Goal: Task Accomplishment & Management: Complete application form

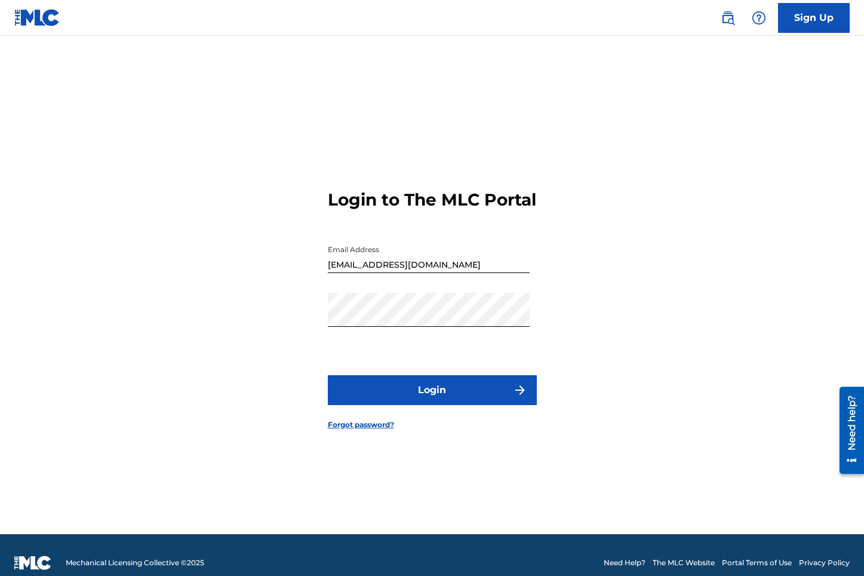
click at [448, 401] on button "Login" at bounding box center [432, 390] width 209 height 30
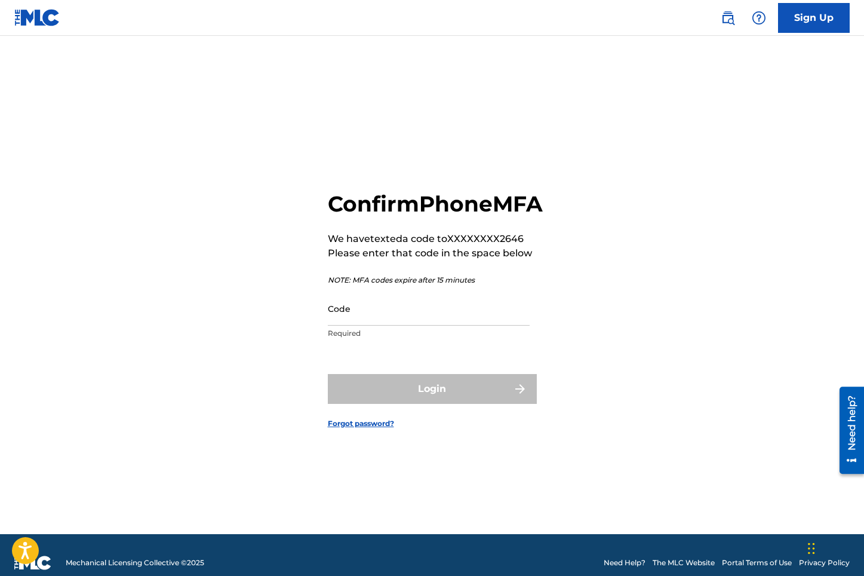
click at [382, 325] on input "Code" at bounding box center [429, 308] width 202 height 34
click at [349, 325] on input "Code" at bounding box center [429, 308] width 202 height 34
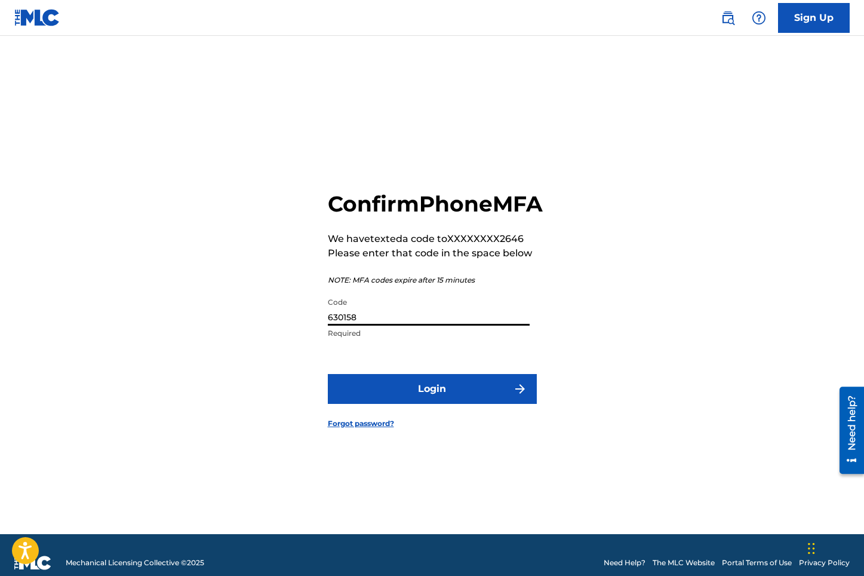
type input "630158"
click at [408, 401] on button "Login" at bounding box center [432, 389] width 209 height 30
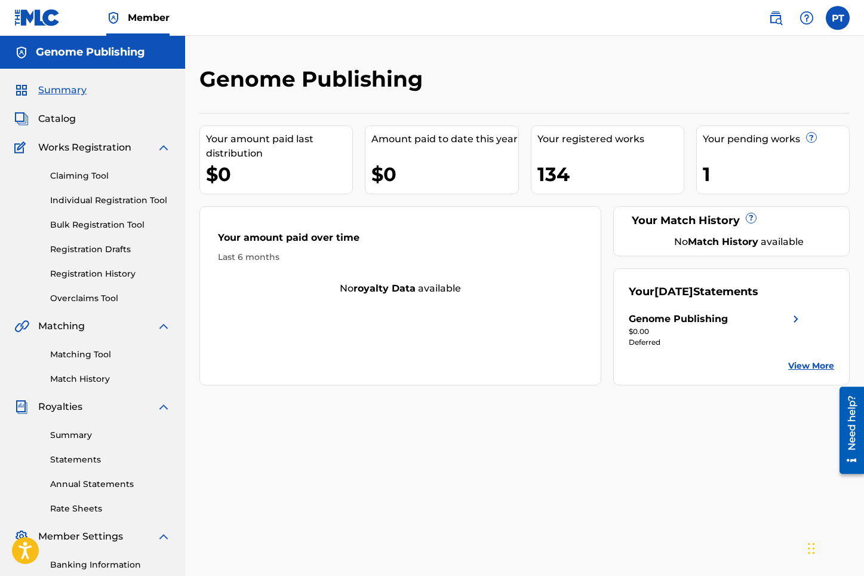
click at [102, 198] on link "Individual Registration Tool" at bounding box center [110, 200] width 121 height 13
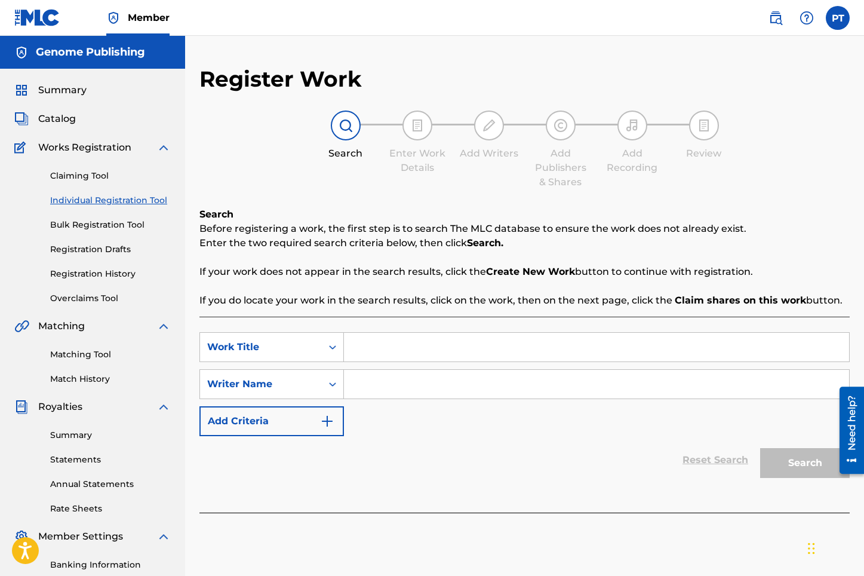
click at [516, 347] on input "Search Form" at bounding box center [596, 347] width 505 height 29
type input "Eternally"
click at [682, 385] on input "Search Form" at bounding box center [596, 384] width 505 height 29
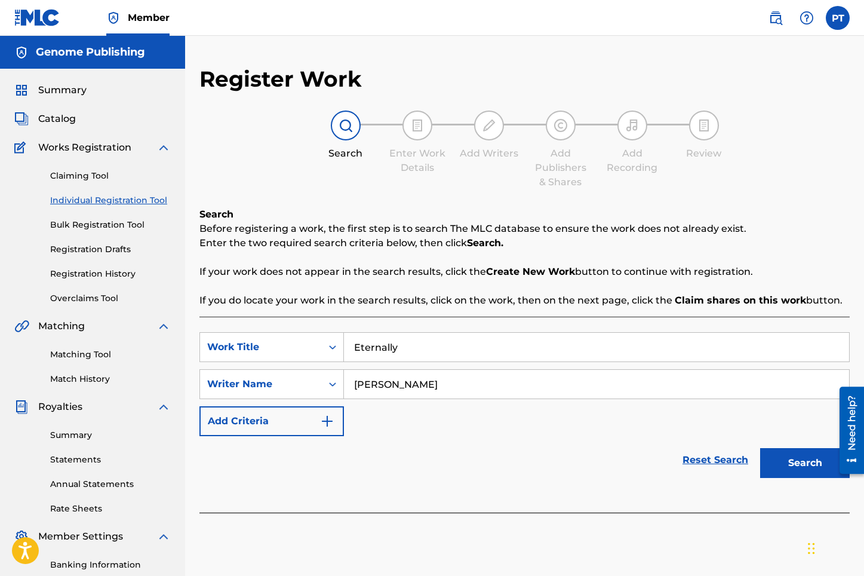
type input "[PERSON_NAME]"
drag, startPoint x: 788, startPoint y: 446, endPoint x: 790, endPoint y: 452, distance: 6.4
click at [790, 452] on div "Search" at bounding box center [802, 460] width 96 height 48
click at [802, 467] on button "Search" at bounding box center [805, 463] width 90 height 30
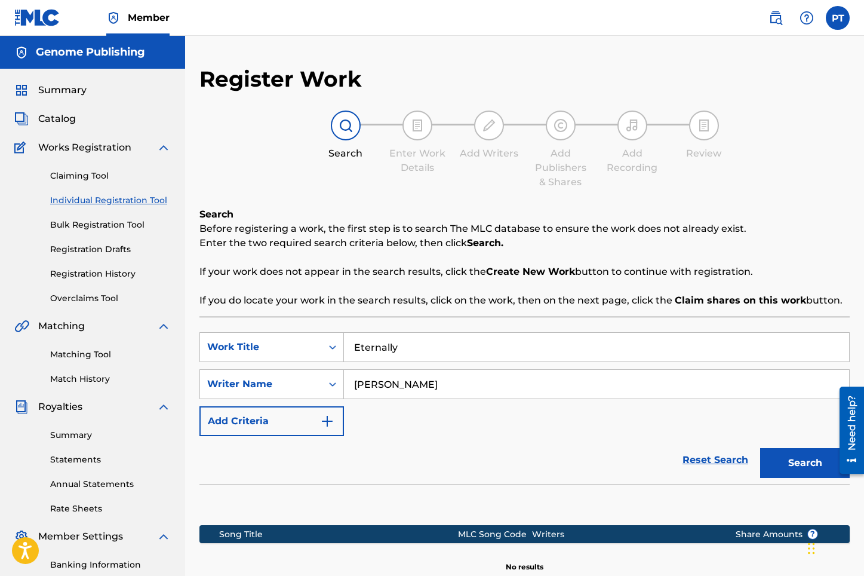
drag, startPoint x: 400, startPoint y: 350, endPoint x: 352, endPoint y: 356, distance: 48.2
click at [349, 356] on input "Eternally" at bounding box center [596, 347] width 505 height 29
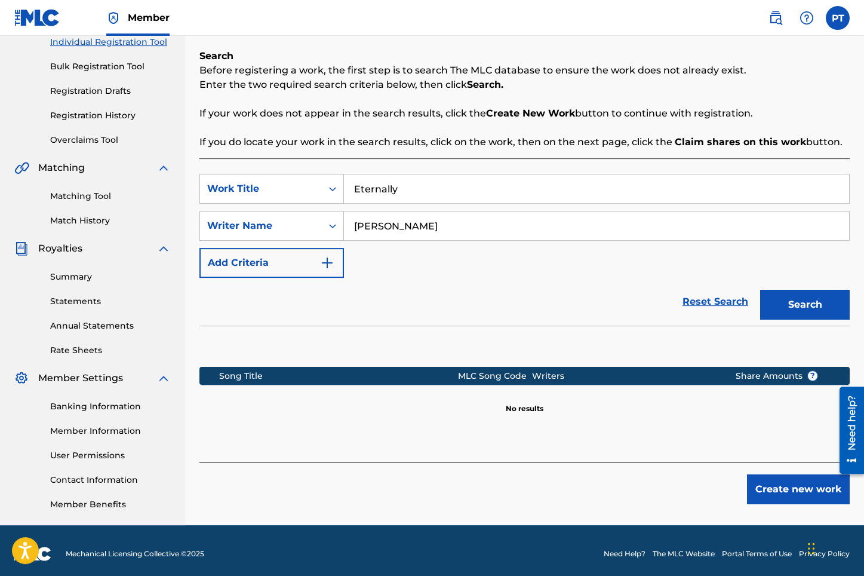
scroll to position [165, 0]
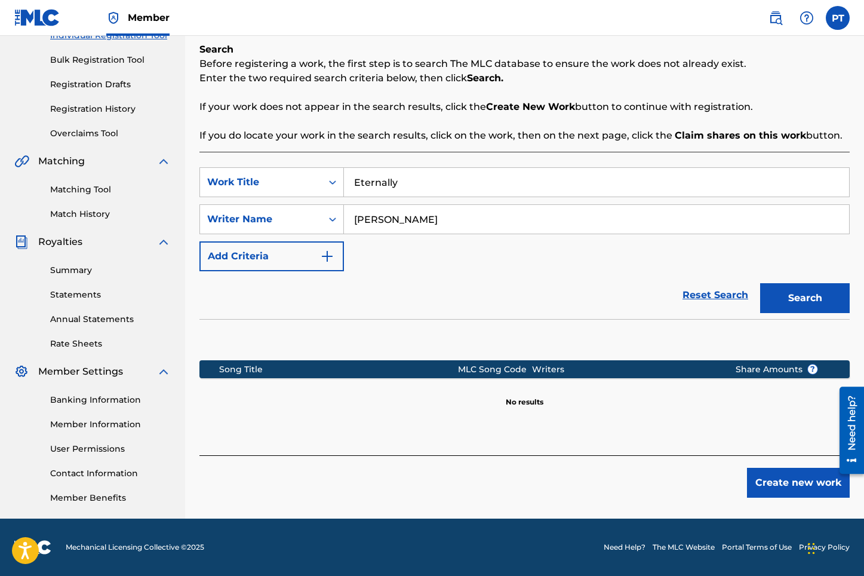
click at [810, 300] on button "Search" at bounding box center [805, 298] width 90 height 30
click at [826, 493] on button "Create new work" at bounding box center [798, 482] width 103 height 30
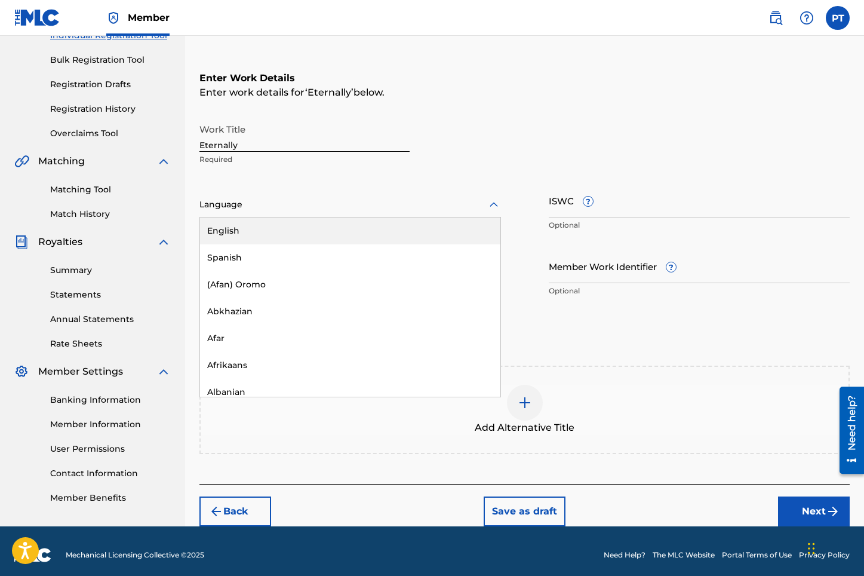
click at [348, 210] on div at bounding box center [350, 204] width 302 height 15
click at [233, 229] on div "English" at bounding box center [350, 230] width 300 height 27
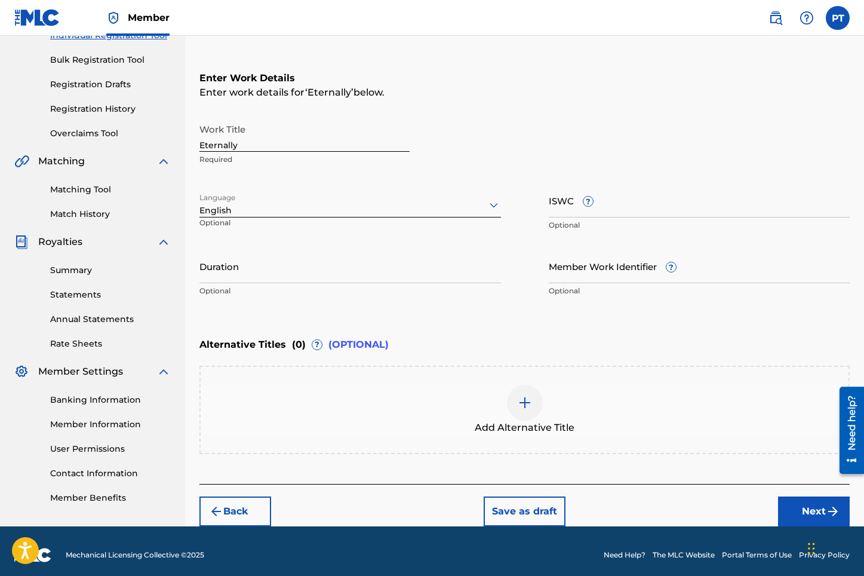
drag, startPoint x: 817, startPoint y: 510, endPoint x: 741, endPoint y: 493, distance: 77.8
click at [815, 511] on button "Next" at bounding box center [814, 511] width 72 height 30
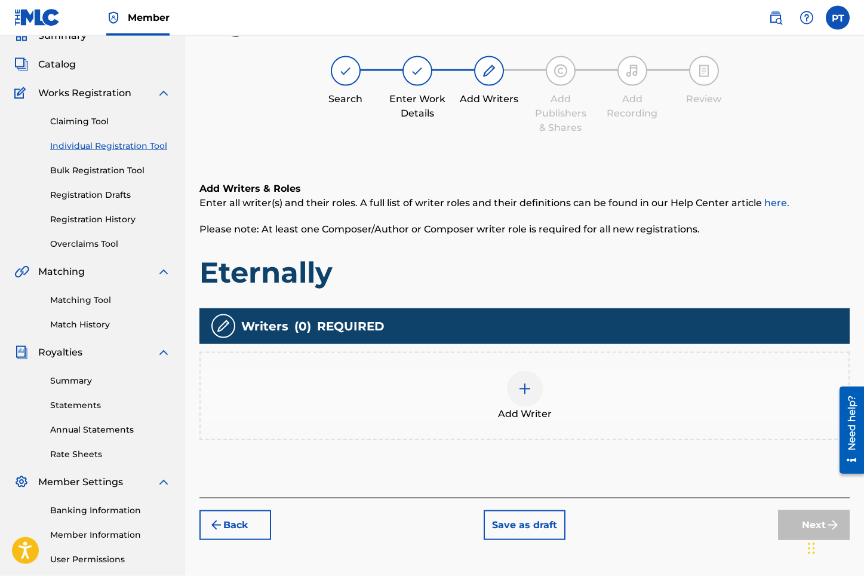
scroll to position [54, 0]
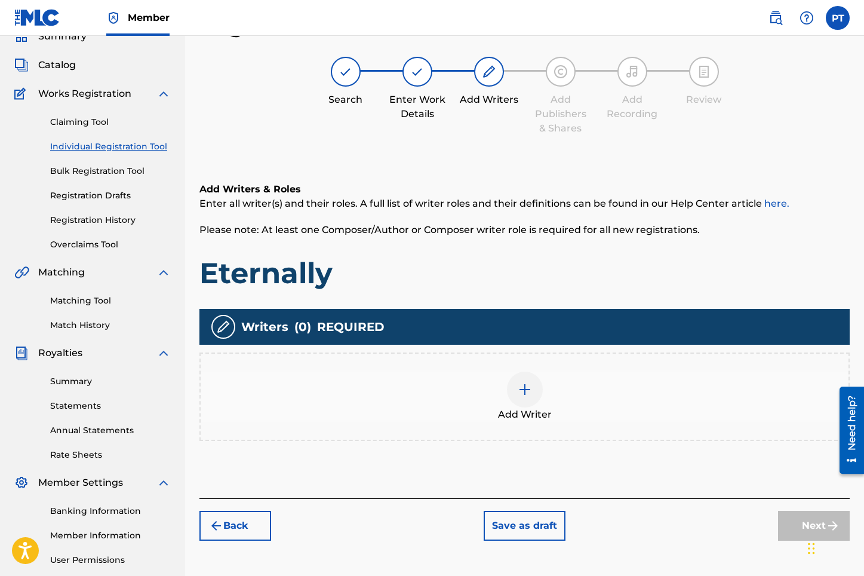
click at [540, 401] on div "Add Writer" at bounding box center [525, 396] width 648 height 50
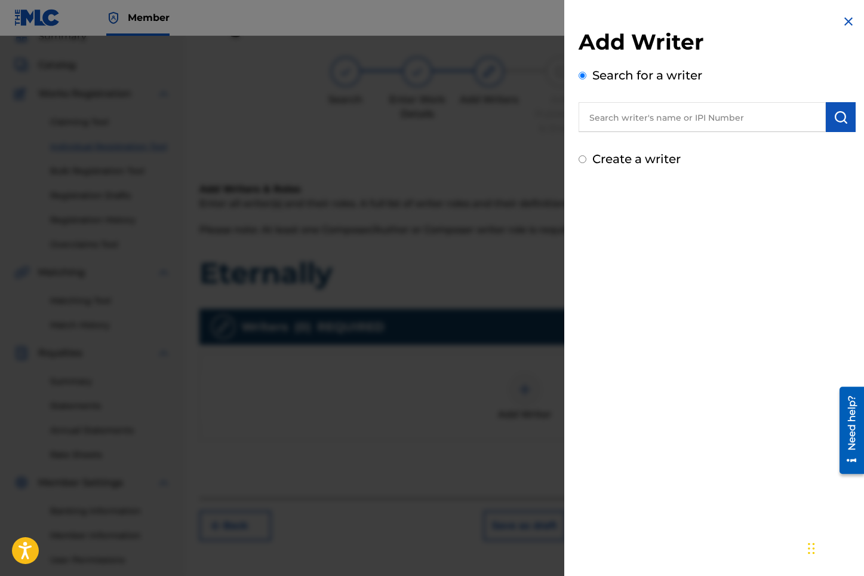
click at [739, 120] on input "text" at bounding box center [702, 117] width 247 height 30
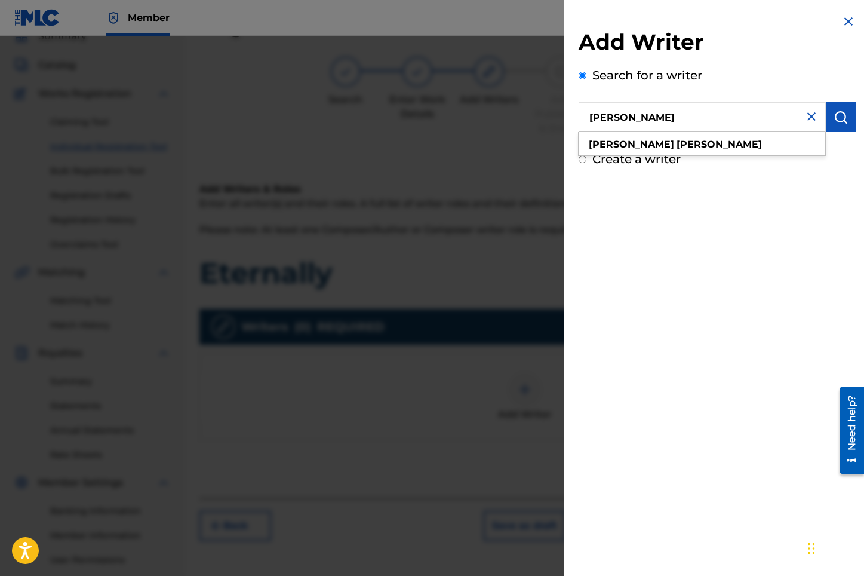
type input "[PERSON_NAME]"
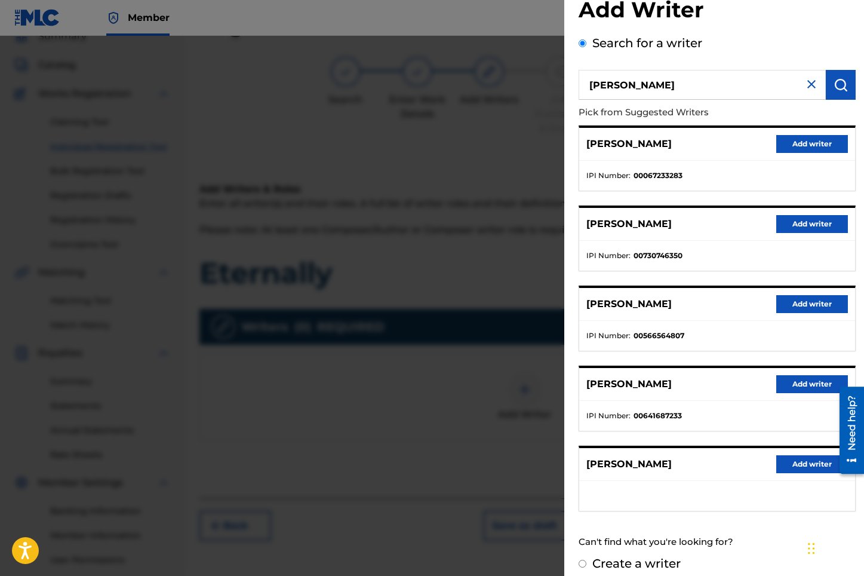
scroll to position [43, 0]
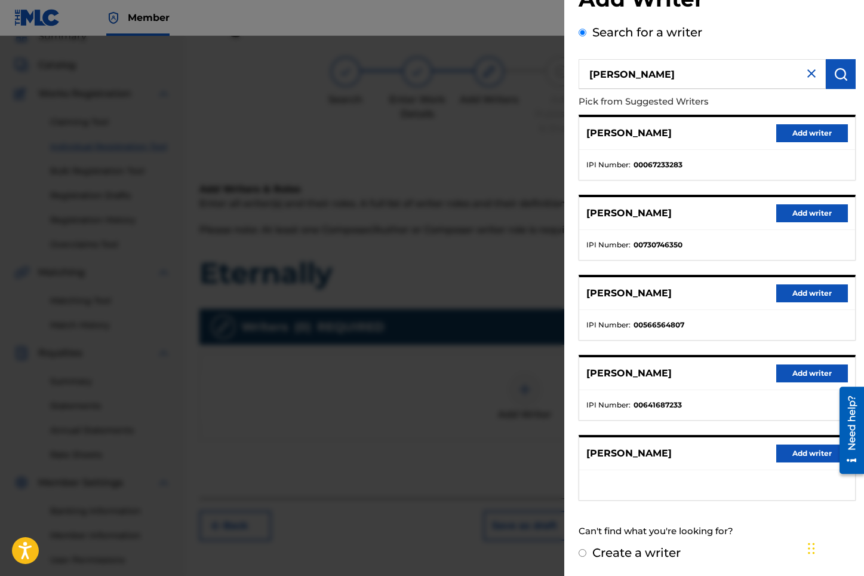
click at [803, 457] on button "Add writer" at bounding box center [812, 453] width 72 height 18
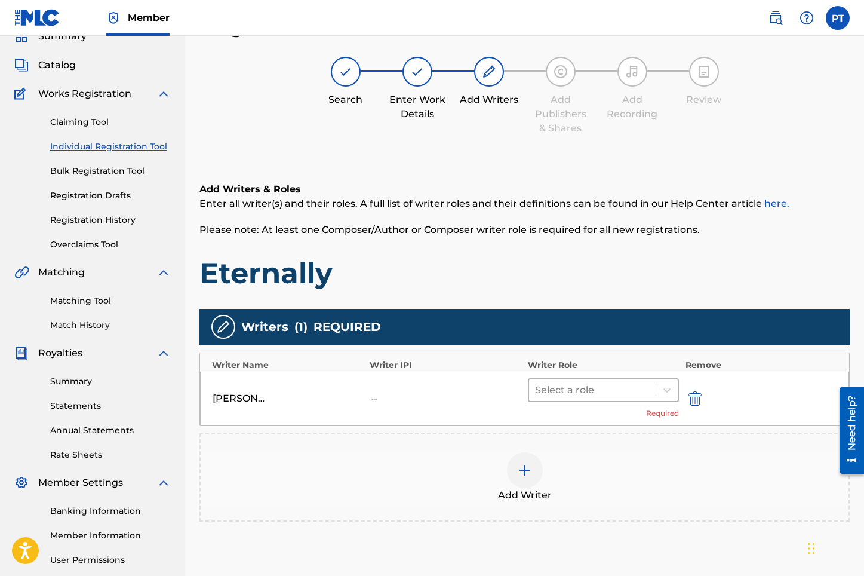
click at [588, 394] on div at bounding box center [592, 390] width 115 height 17
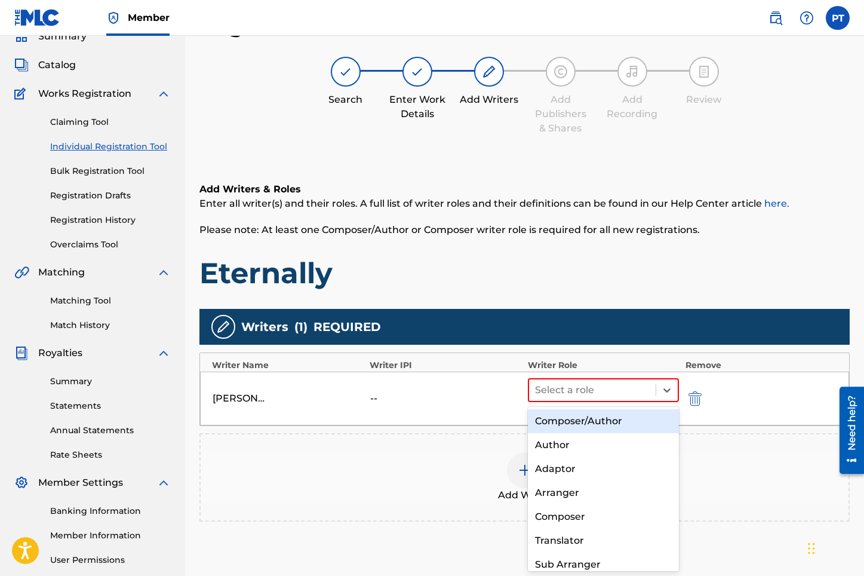
click at [571, 422] on div "Composer/Author" at bounding box center [604, 421] width 152 height 24
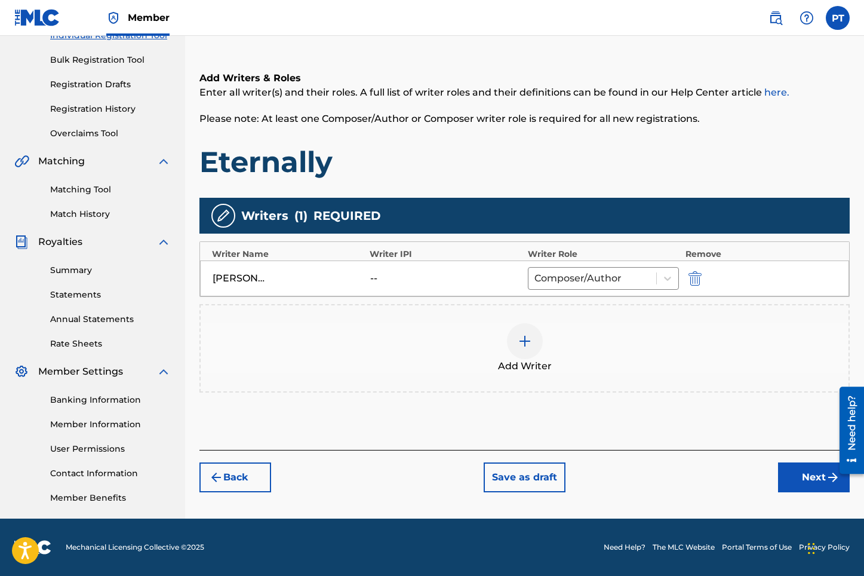
click at [801, 476] on button "Next" at bounding box center [814, 477] width 72 height 30
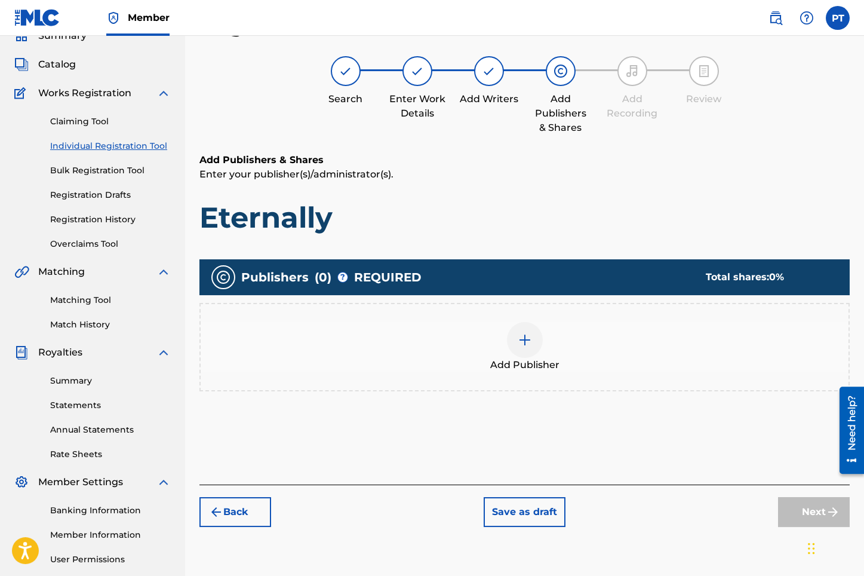
scroll to position [54, 0]
click at [527, 336] on img at bounding box center [525, 340] width 14 height 14
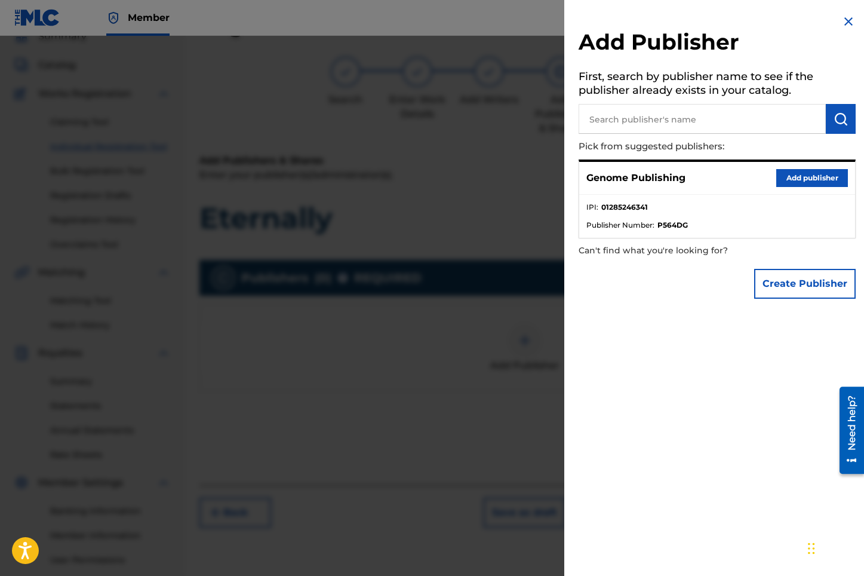
click at [811, 176] on button "Add publisher" at bounding box center [812, 178] width 72 height 18
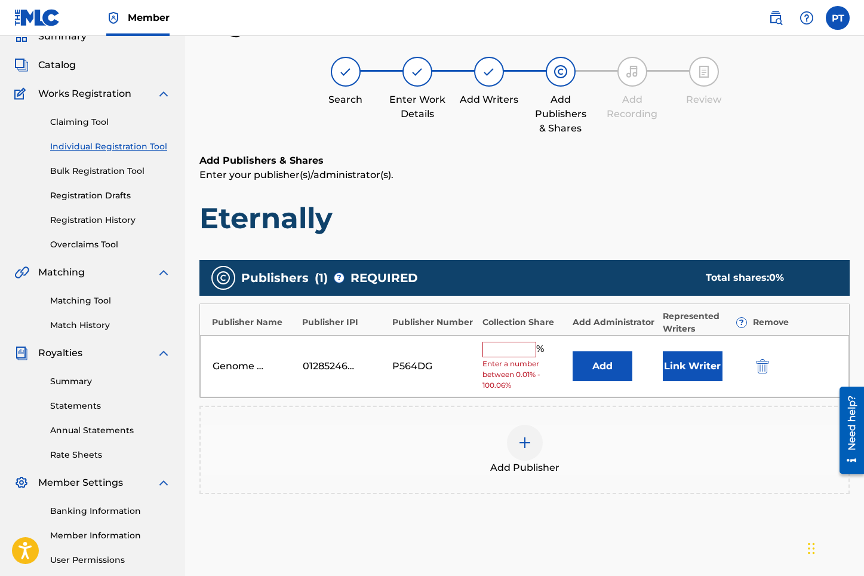
click at [511, 347] on input "text" at bounding box center [509, 350] width 54 height 16
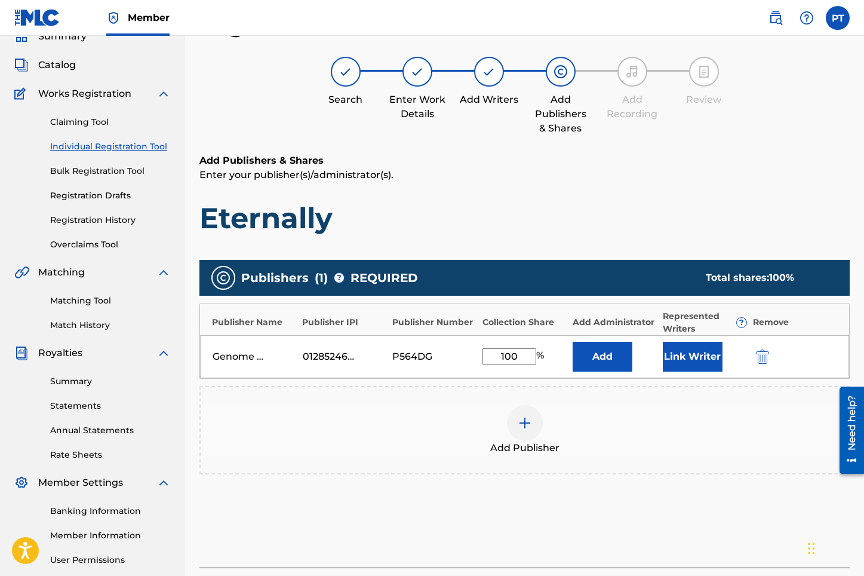
type input "100"
click at [693, 356] on button "Link Writer" at bounding box center [693, 357] width 60 height 30
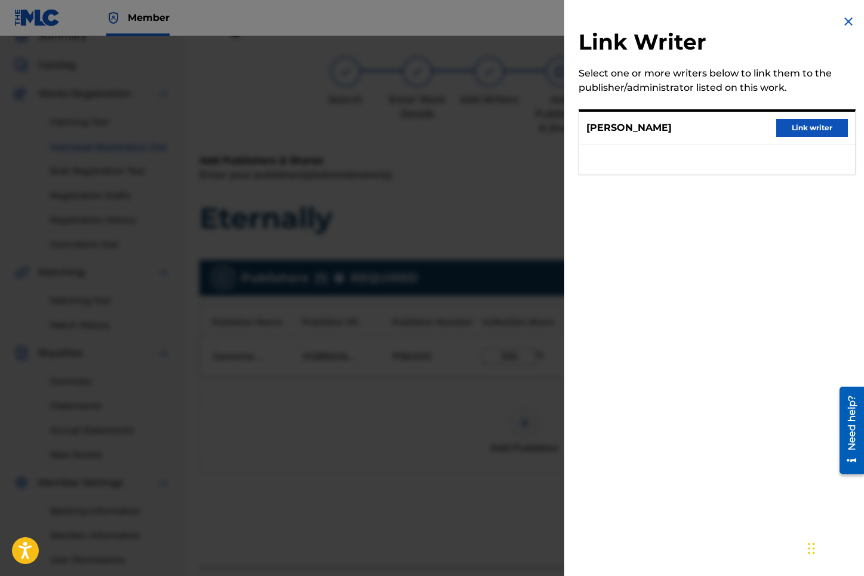
click at [809, 124] on button "Link writer" at bounding box center [812, 128] width 72 height 18
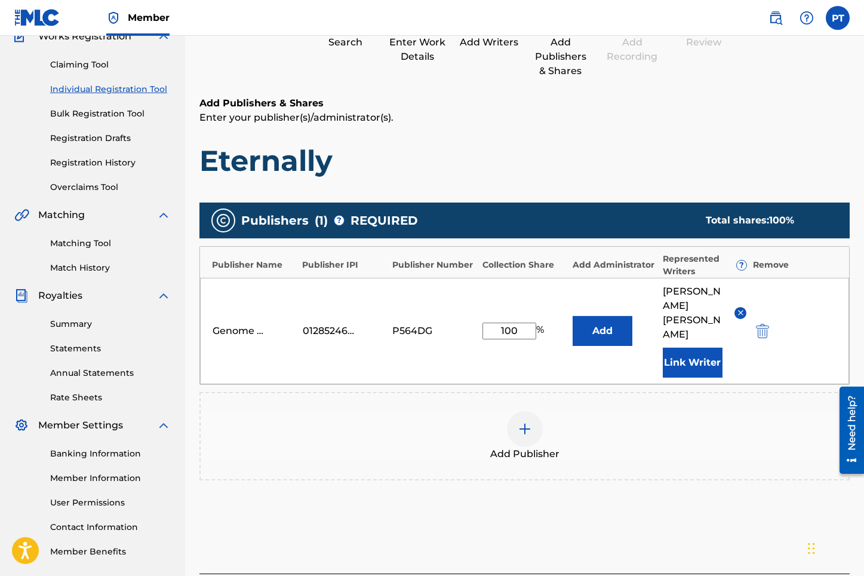
scroll to position [180, 0]
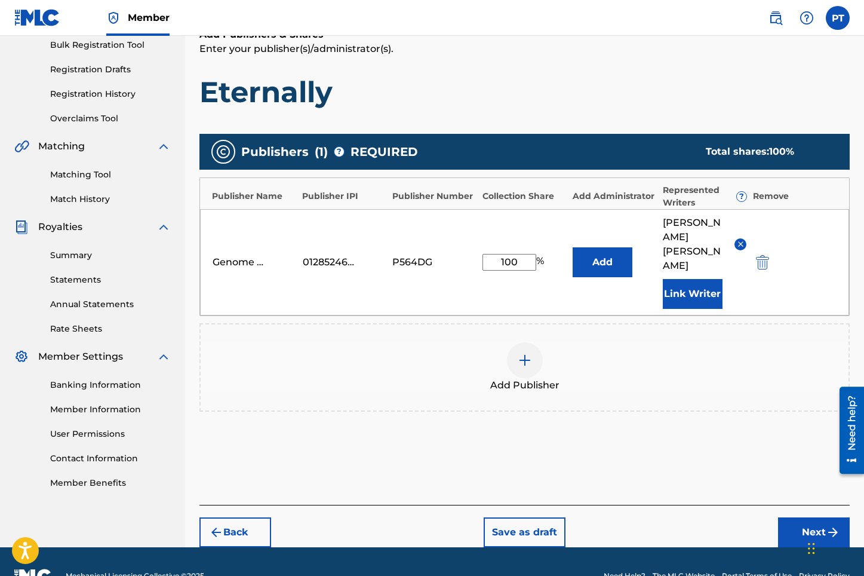
click at [798, 517] on button "Next" at bounding box center [814, 532] width 72 height 30
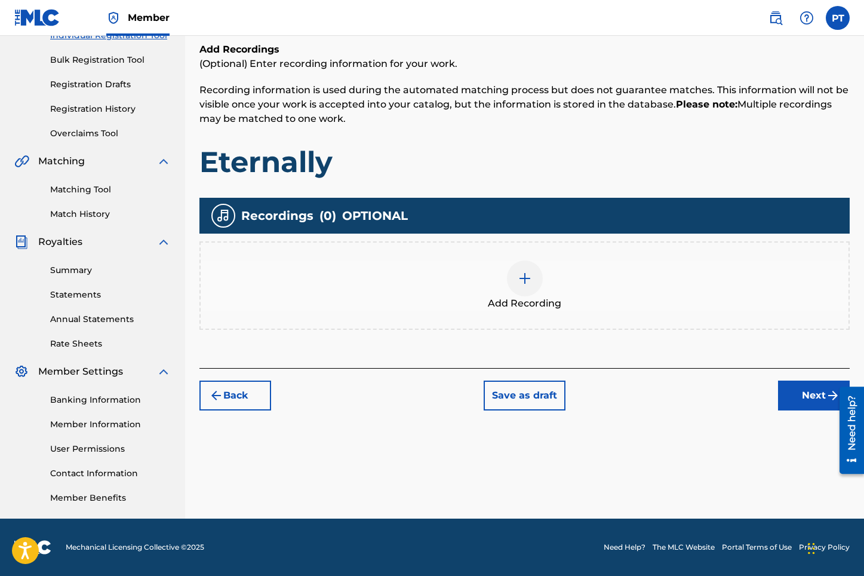
click at [533, 276] on div at bounding box center [525, 278] width 36 height 36
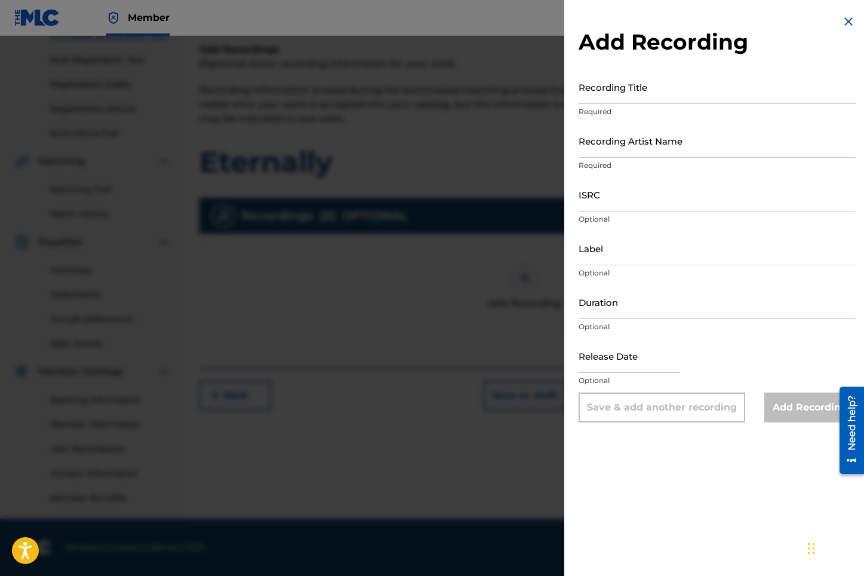
click at [744, 100] on input "Recording Title" at bounding box center [717, 87] width 277 height 34
paste input "Eternally"
type input "Eternally"
click at [654, 150] on input "Recording Artist Name" at bounding box center [717, 141] width 277 height 34
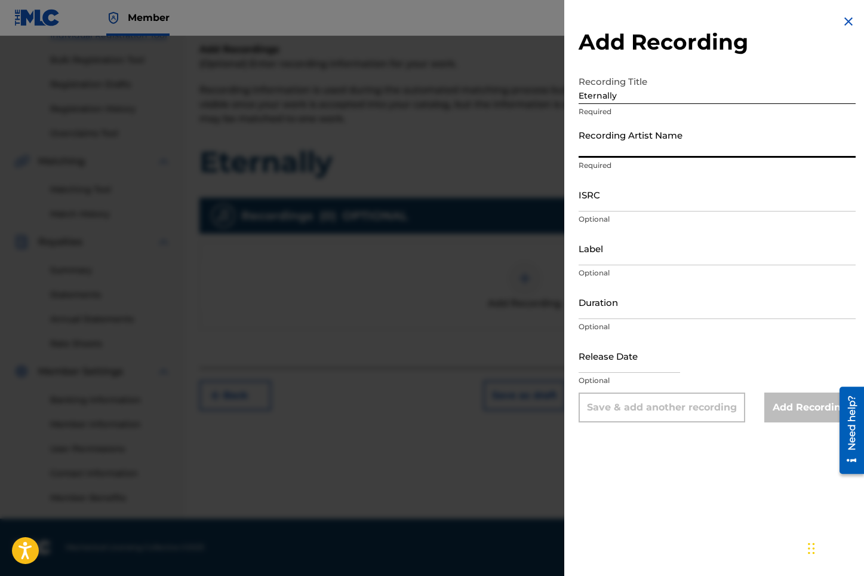
click at [619, 150] on input "Recording Artist Name" at bounding box center [717, 141] width 277 height 34
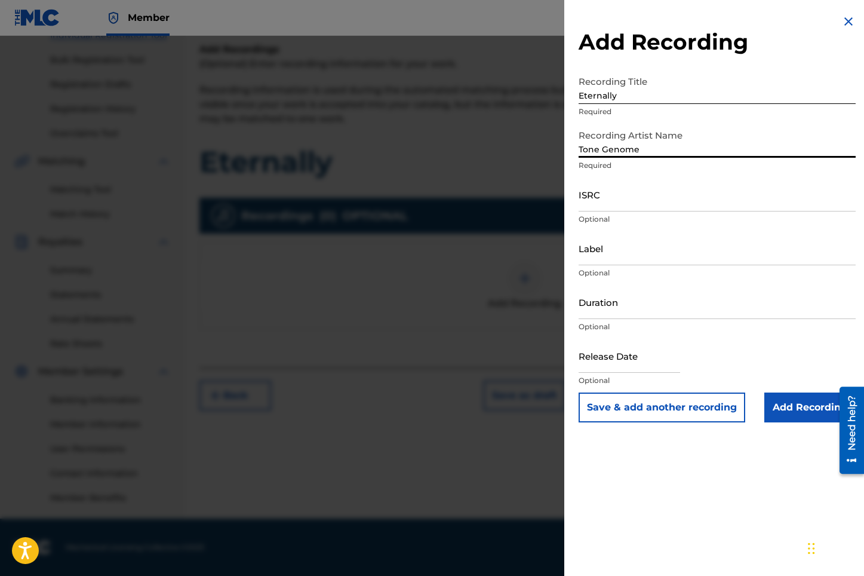
type input "Tone Genome"
drag, startPoint x: 803, startPoint y: 414, endPoint x: 711, endPoint y: 390, distance: 95.0
click at [800, 412] on input "Add Recording" at bounding box center [809, 407] width 91 height 30
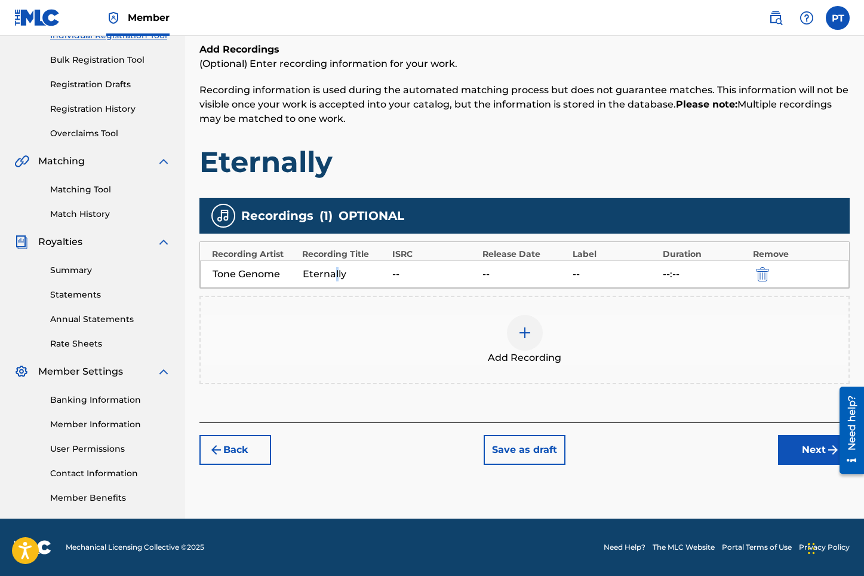
click at [337, 275] on div "Eternally" at bounding box center [345, 274] width 84 height 14
click at [768, 269] on img "submit" at bounding box center [762, 274] width 13 height 14
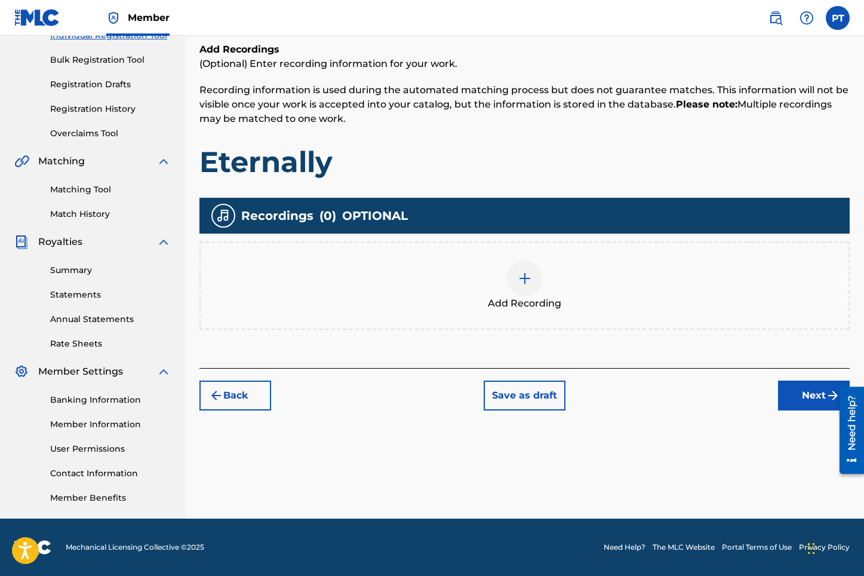
click at [526, 278] on img at bounding box center [525, 278] width 14 height 14
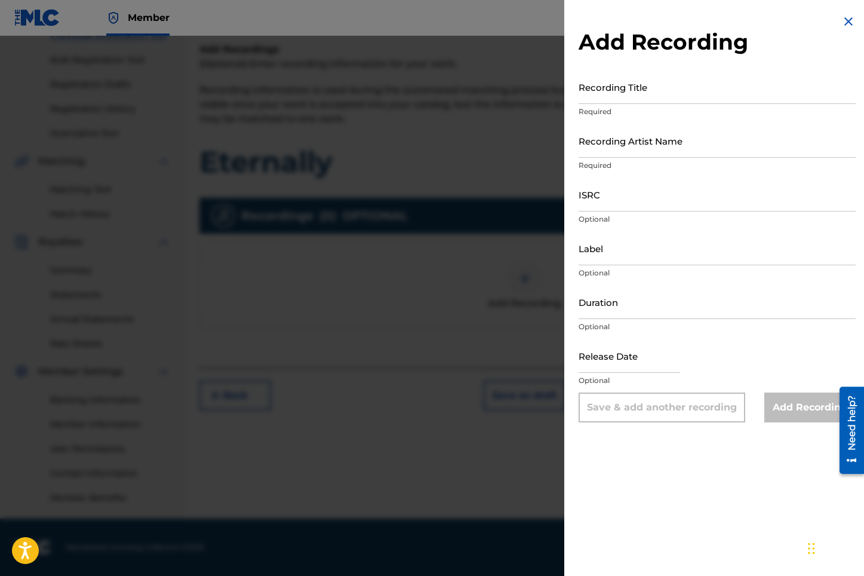
click at [728, 100] on input "Recording Title" at bounding box center [717, 87] width 277 height 34
click at [624, 95] on input "Recording Title" at bounding box center [717, 87] width 277 height 34
type input "Eternally"
click at [599, 150] on input "Recording Artist Name" at bounding box center [717, 141] width 277 height 34
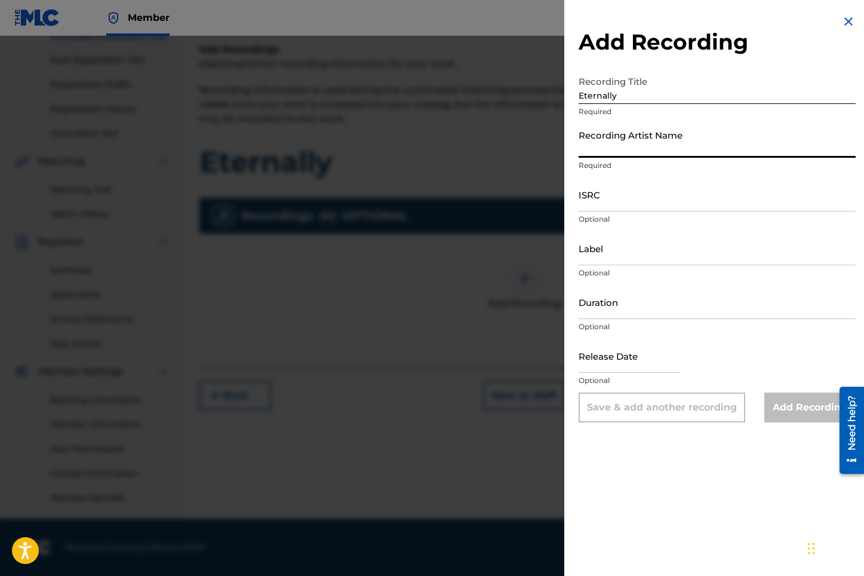
click at [599, 150] on input "Recording Artist Name" at bounding box center [717, 141] width 277 height 34
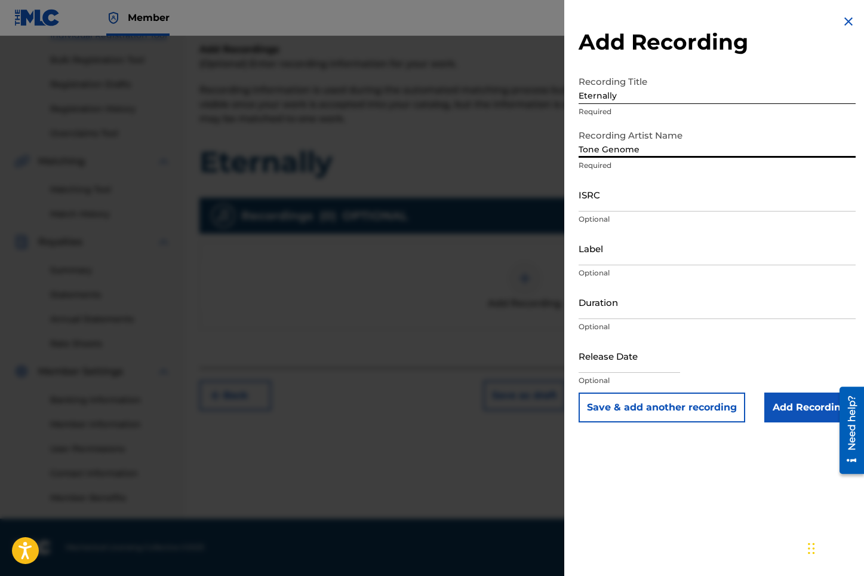
type input "Tone Genome"
select select "7"
select select "2025"
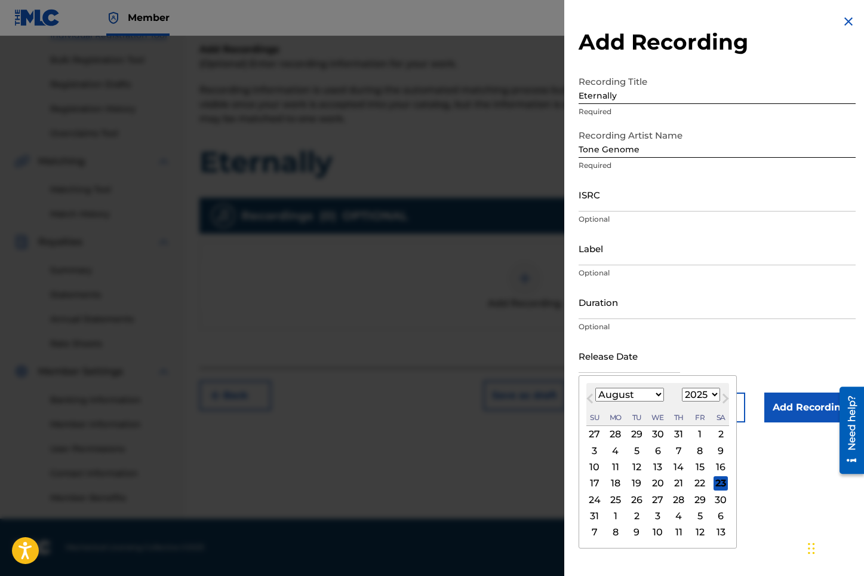
click at [623, 369] on input "text" at bounding box center [629, 356] width 101 height 34
click at [719, 487] on div "23" at bounding box center [720, 483] width 14 height 14
type input "[DATE]"
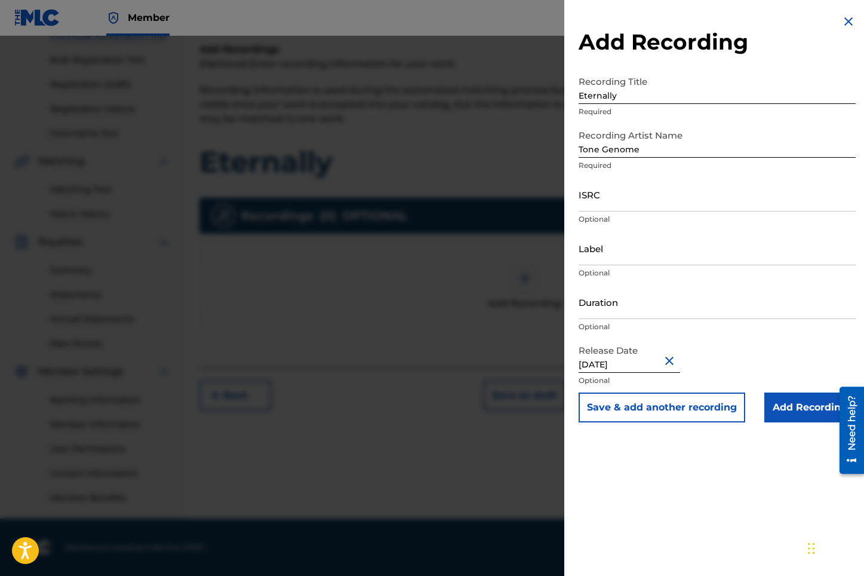
click at [801, 411] on input "Add Recording" at bounding box center [809, 407] width 91 height 30
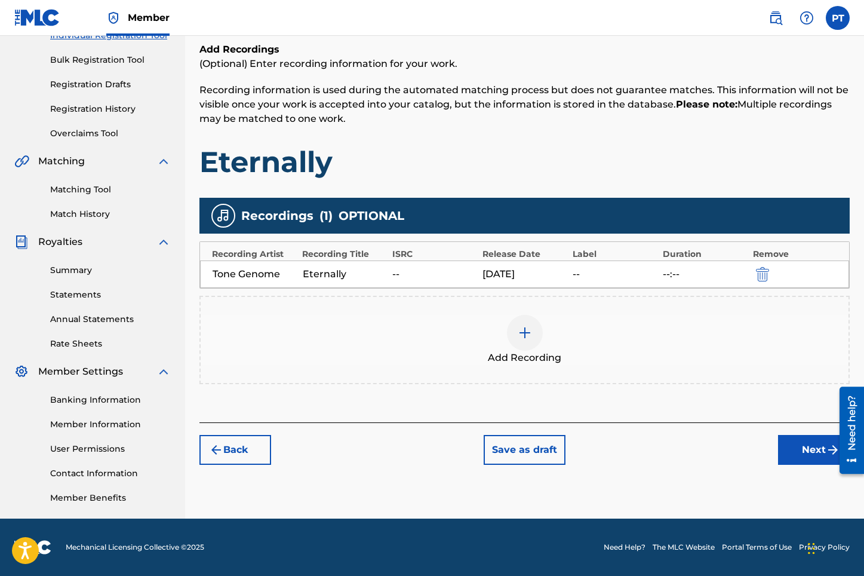
click at [807, 456] on button "Next" at bounding box center [814, 450] width 72 height 30
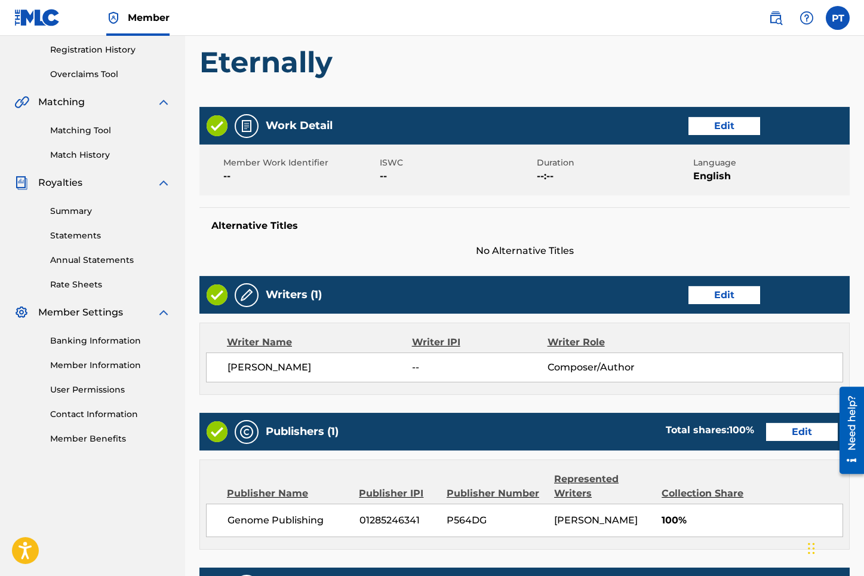
scroll to position [448, 0]
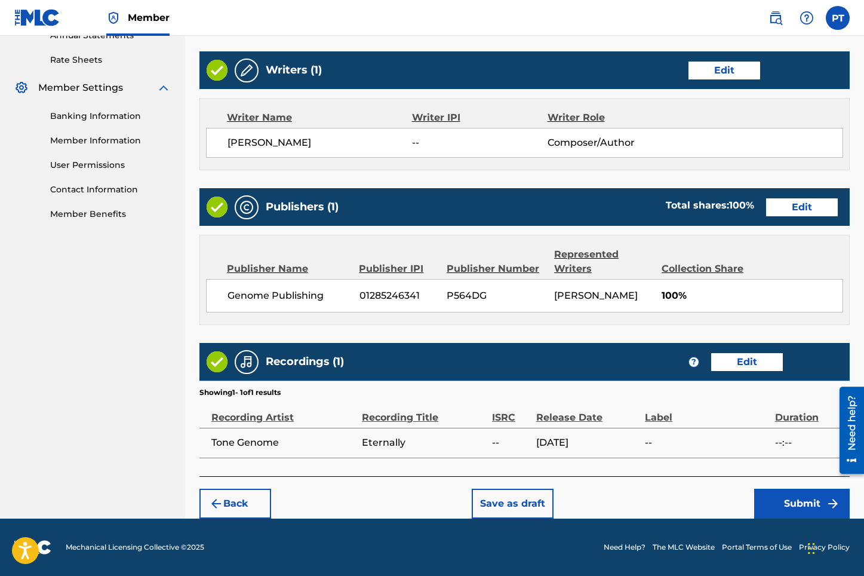
click at [786, 505] on button "Submit" at bounding box center [802, 503] width 96 height 30
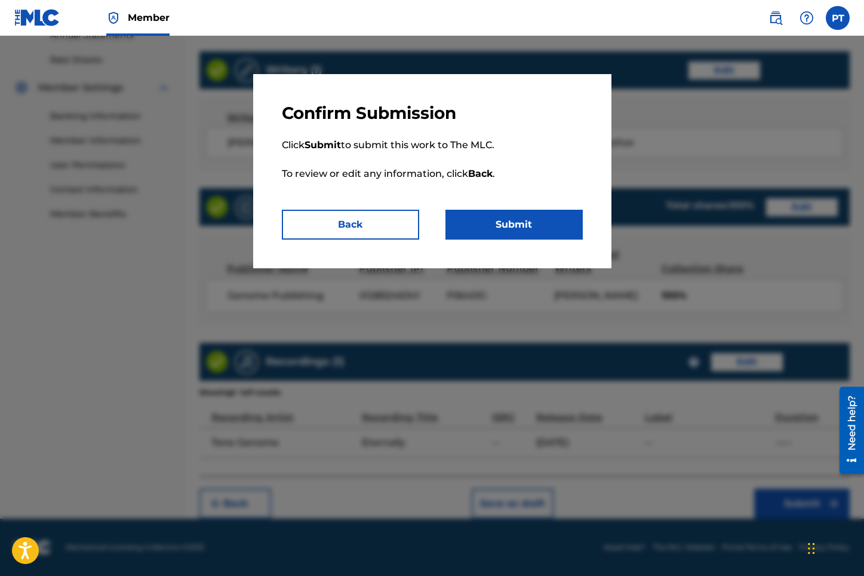
click at [524, 224] on button "Submit" at bounding box center [513, 225] width 137 height 30
